Goal: Complete application form: Complete application form

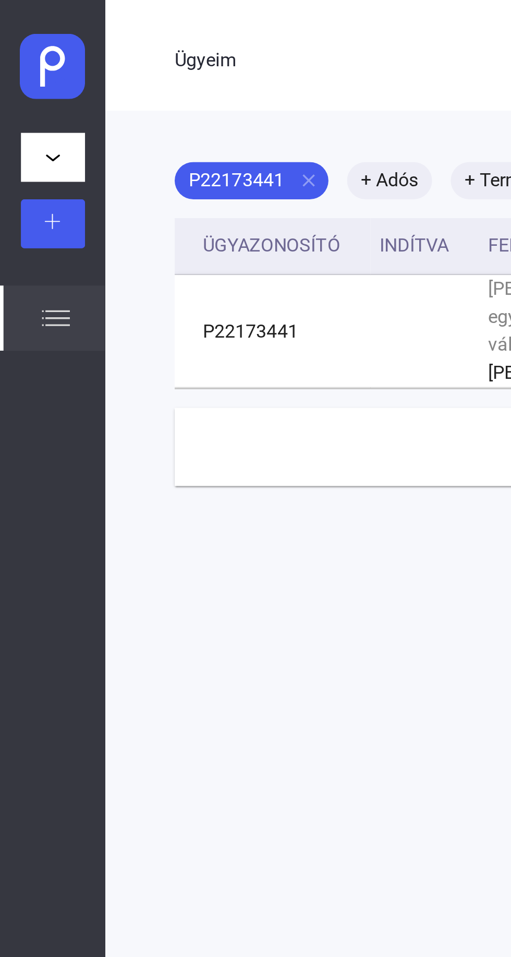
click at [28, 104] on div at bounding box center [24, 100] width 22 height 13
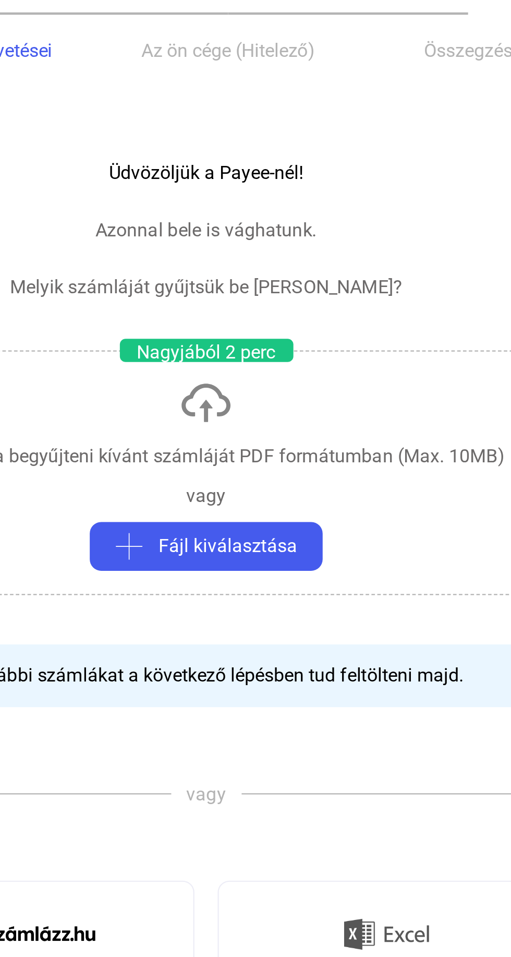
click at [291, 261] on span "Fájl kiválasztása" at bounding box center [265, 257] width 62 height 13
